Goal: Information Seeking & Learning: Learn about a topic

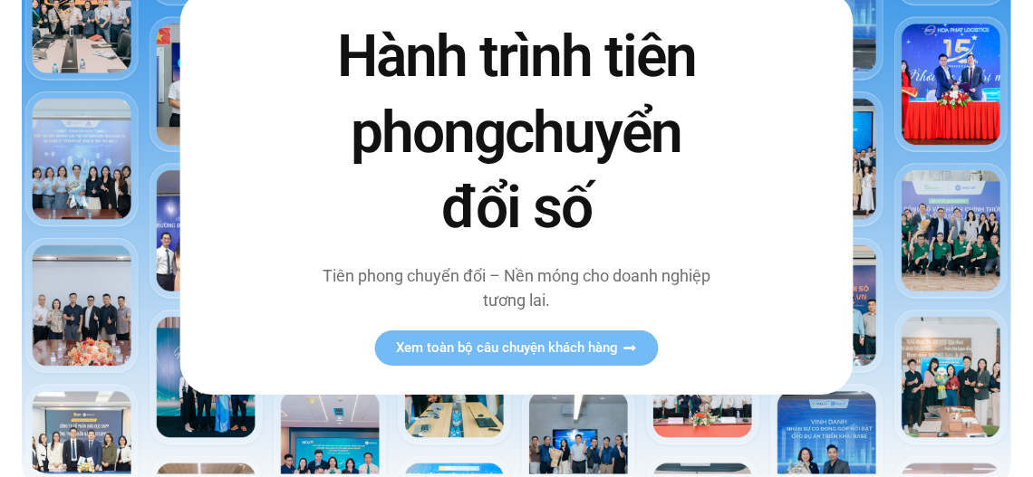
click at [377, 185] on h2 "Hành trình tiên phong chuyển đổi số" at bounding box center [517, 133] width 394 height 226
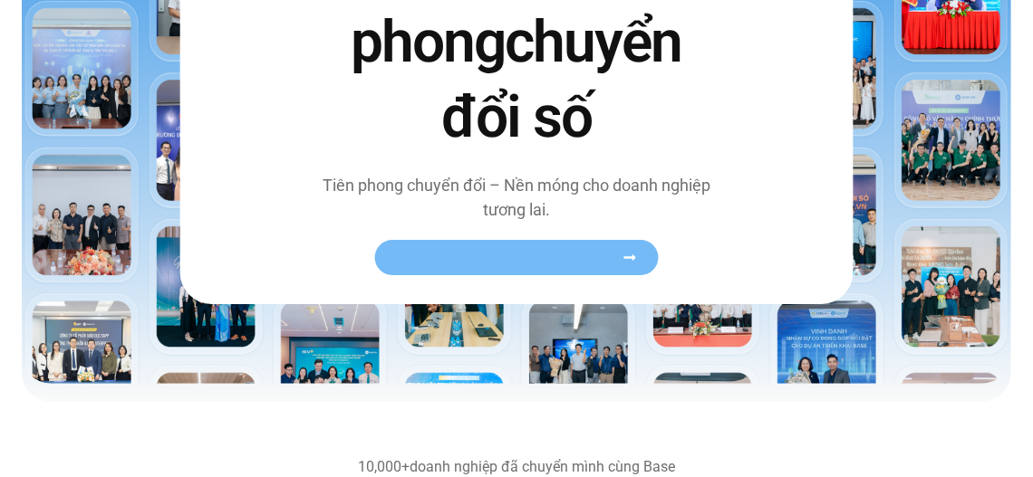
click at [579, 254] on span "Xem toàn bộ câu chuyện khách hàng" at bounding box center [507, 258] width 222 height 14
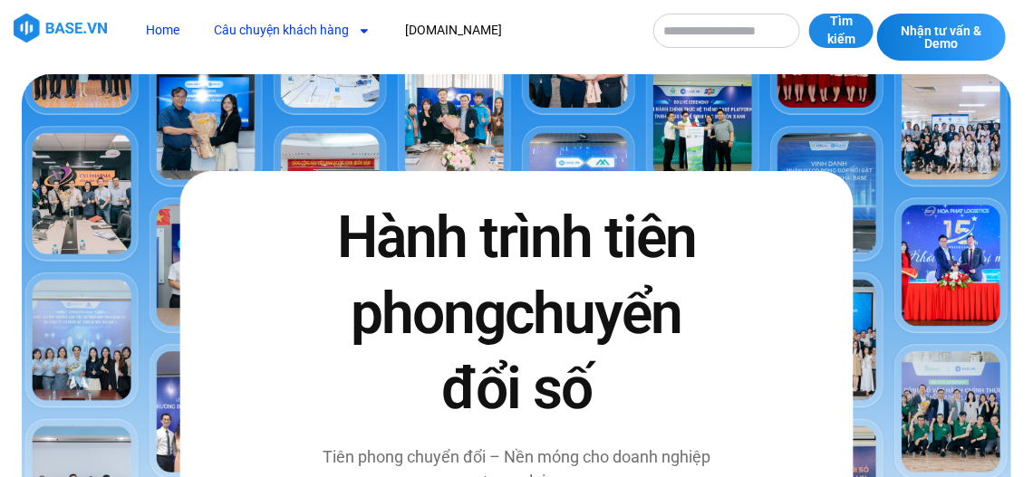
click at [292, 38] on link "Câu chuyện khách hàng" at bounding box center [292, 31] width 184 height 34
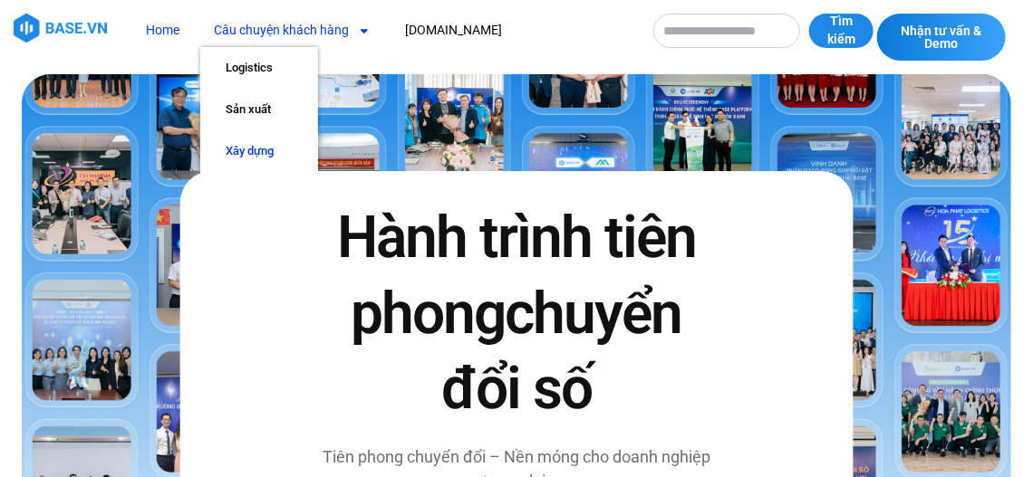
click at [264, 153] on link "Xây dựng" at bounding box center [259, 151] width 118 height 42
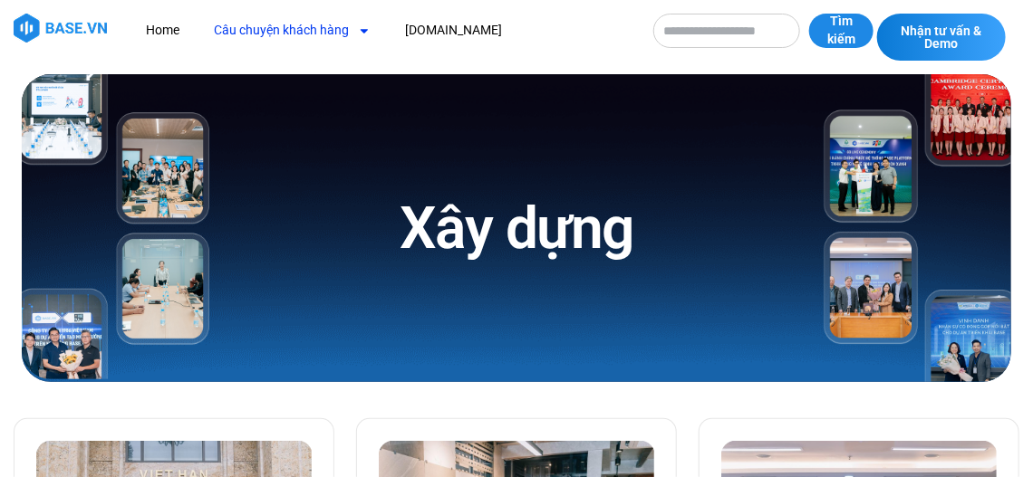
click at [299, 34] on link "Câu chuyện khách hàng" at bounding box center [292, 31] width 184 height 34
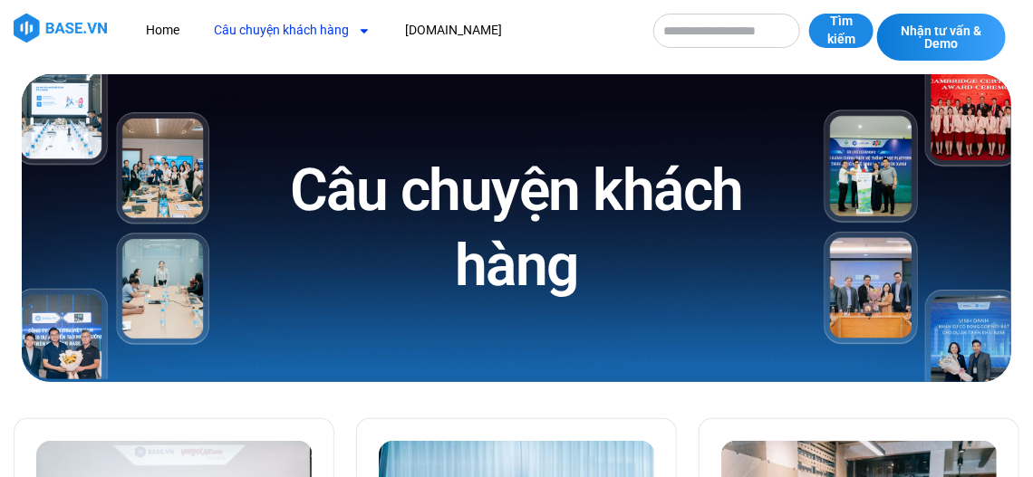
click at [286, 24] on link "Câu chuyện khách hàng" at bounding box center [292, 31] width 184 height 34
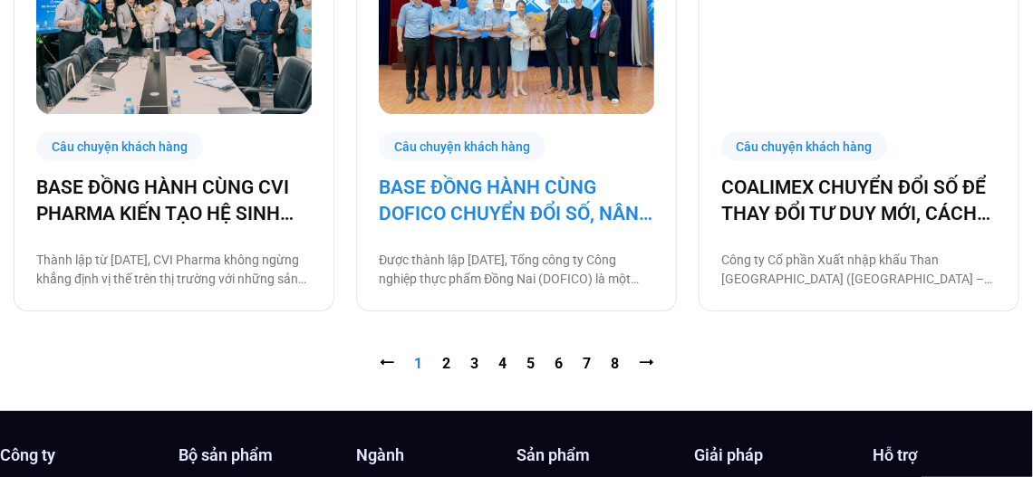
scroll to position [1993, 0]
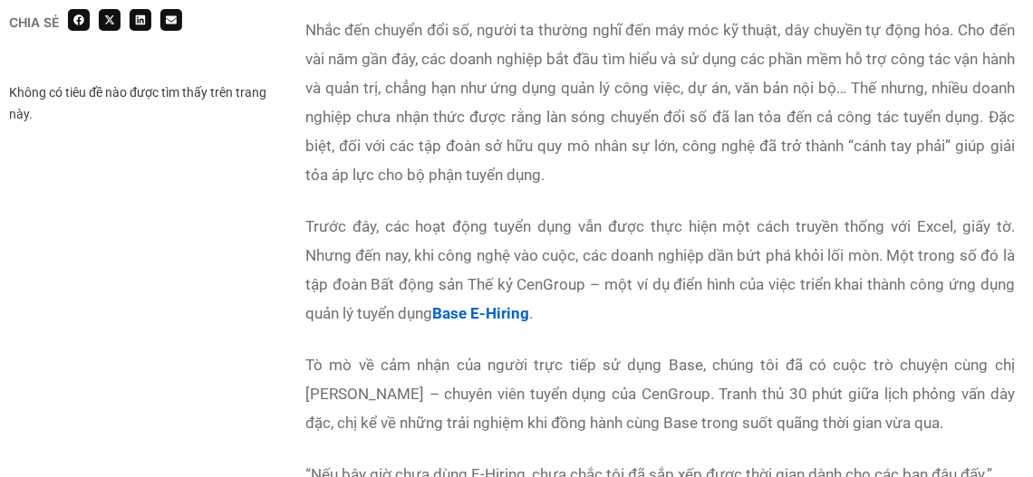
scroll to position [1268, 0]
